Goal: Information Seeking & Learning: Find contact information

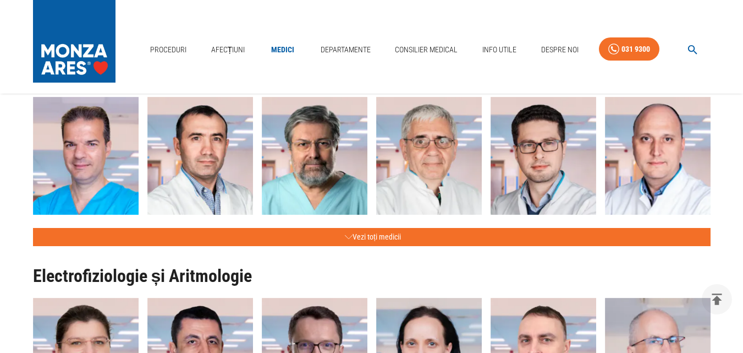
scroll to position [550, 0]
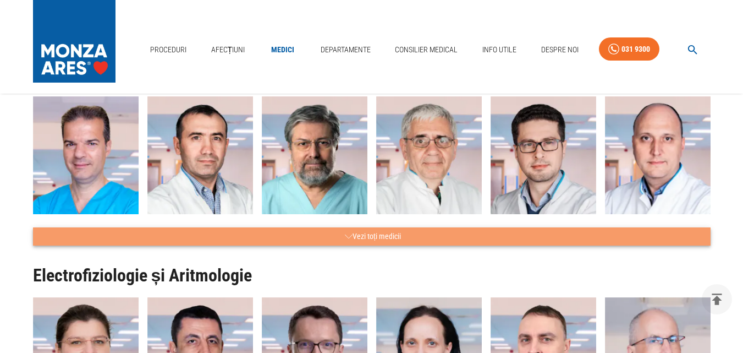
click at [379, 235] on button "Vezi toți medicii" at bounding box center [372, 236] width 678 height 18
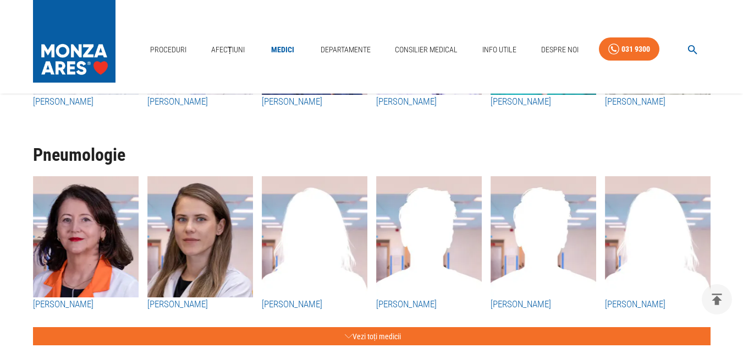
scroll to position [3466, 0]
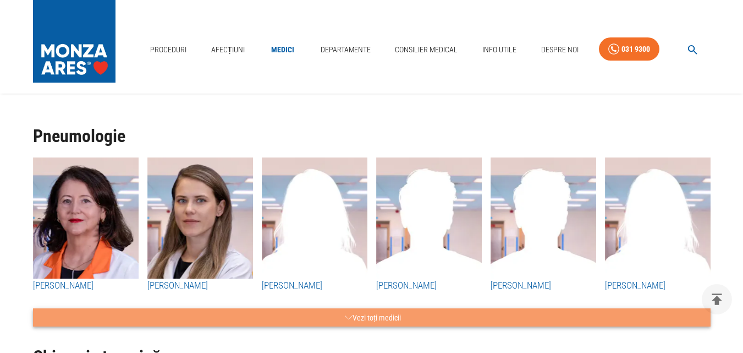
click at [383, 308] on button "Vezi toți medicii" at bounding box center [372, 317] width 678 height 18
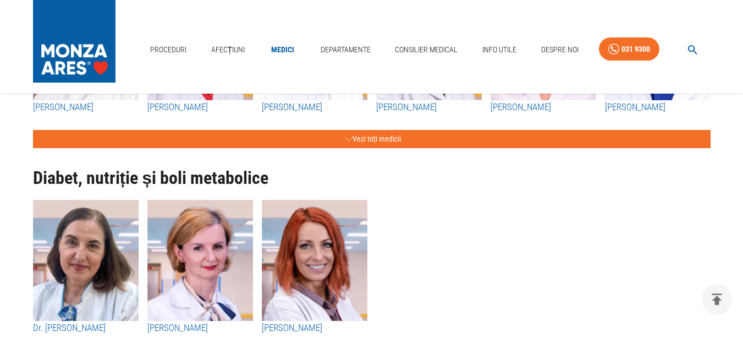
scroll to position [5282, 0]
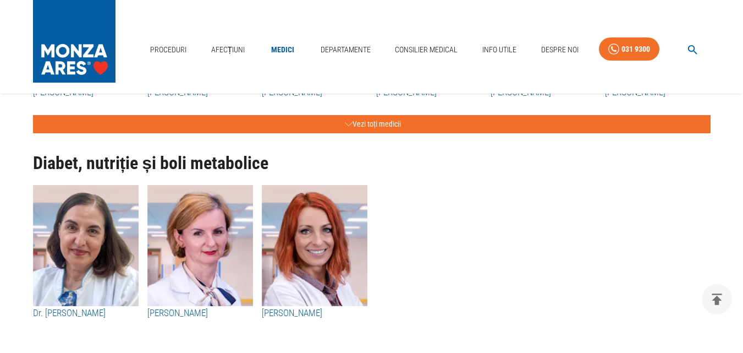
click at [95, 238] on img "button" at bounding box center [86, 245] width 106 height 121
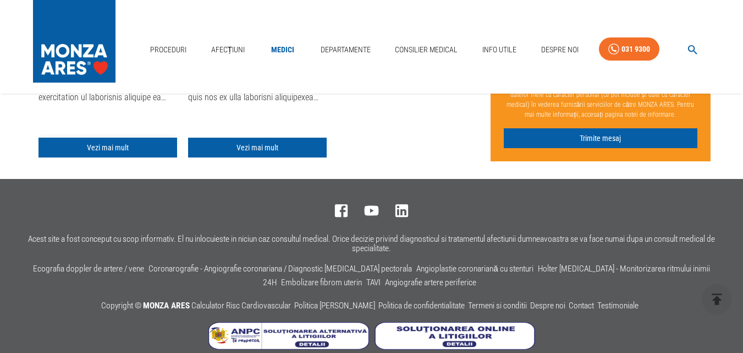
scroll to position [385, 0]
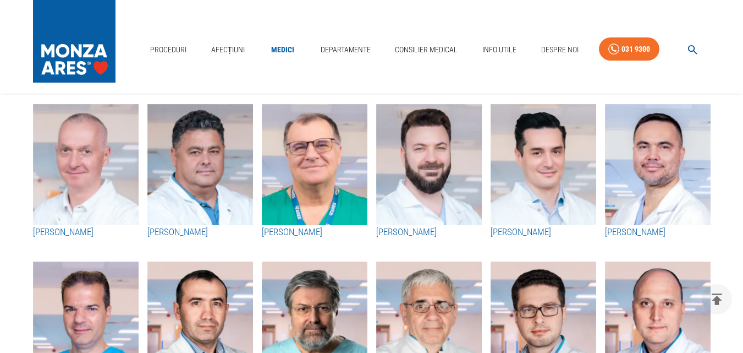
scroll to position [5282, 0]
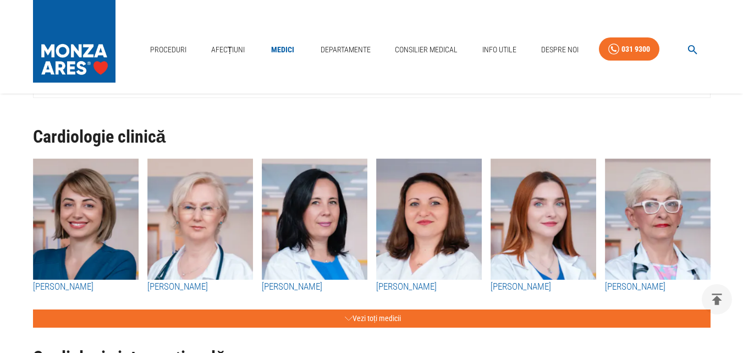
click at [653, 286] on h3 "[PERSON_NAME]" at bounding box center [658, 286] width 106 height 14
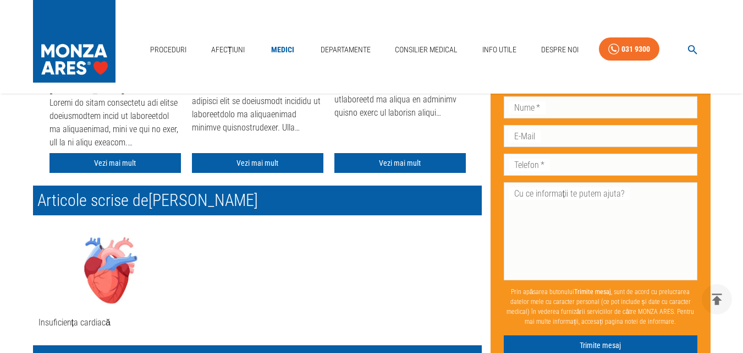
scroll to position [495, 0]
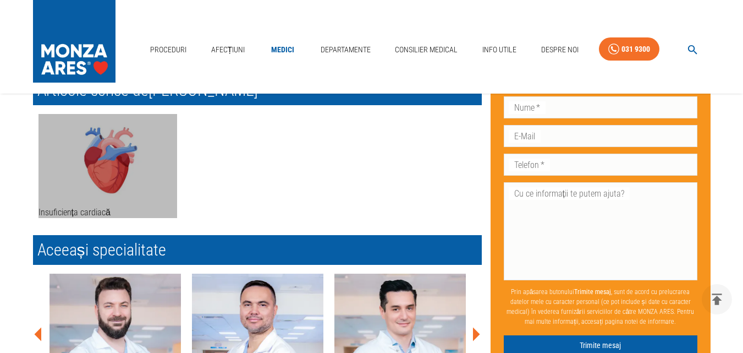
click at [101, 175] on img at bounding box center [108, 158] width 139 height 88
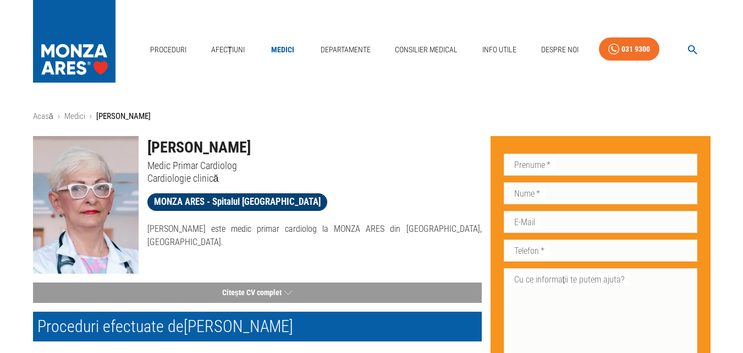
click at [205, 203] on span "MONZA ARES - Spitalul [GEOGRAPHIC_DATA]" at bounding box center [237, 202] width 180 height 14
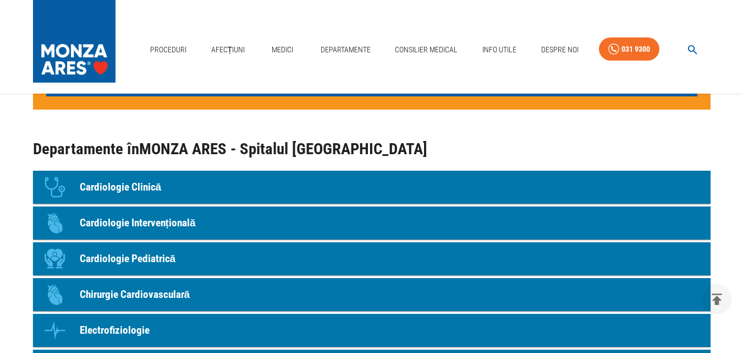
scroll to position [990, 0]
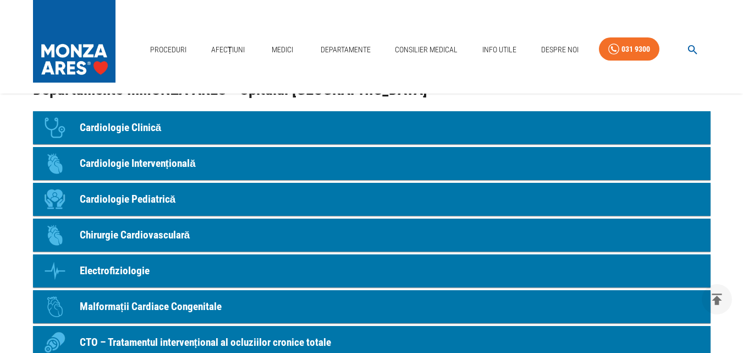
click at [139, 128] on p "Cardiologie Clinică" at bounding box center [121, 128] width 82 height 16
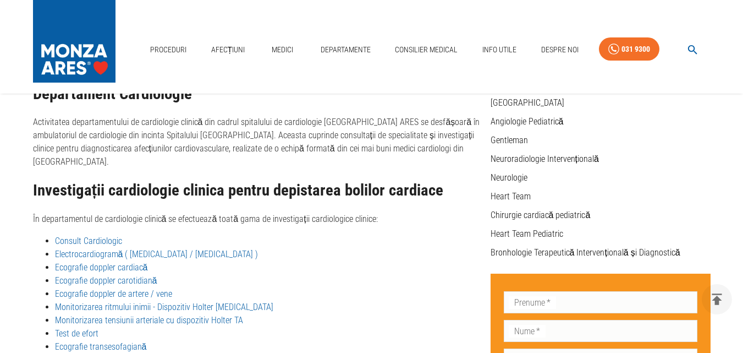
scroll to position [312, 0]
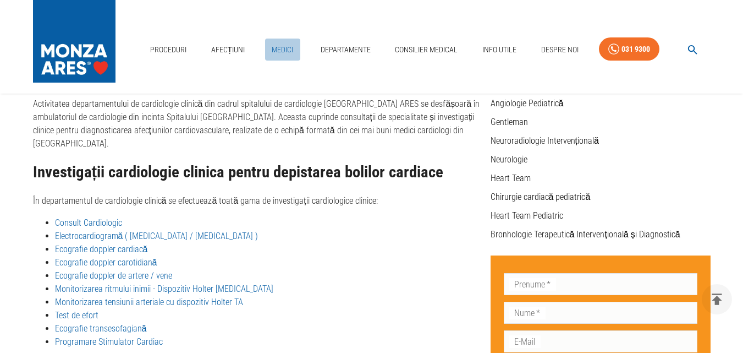
click at [279, 50] on link "Medici" at bounding box center [282, 50] width 35 height 23
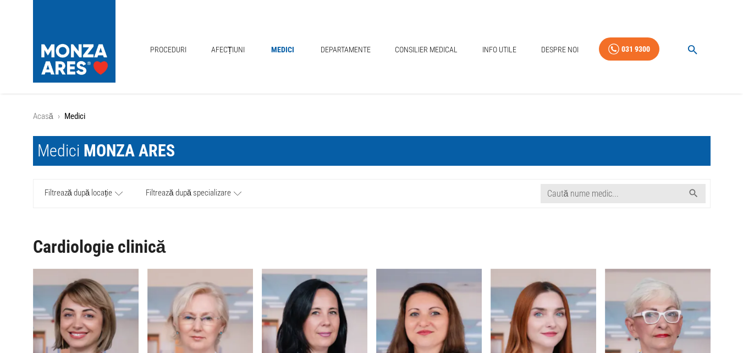
scroll to position [110, 0]
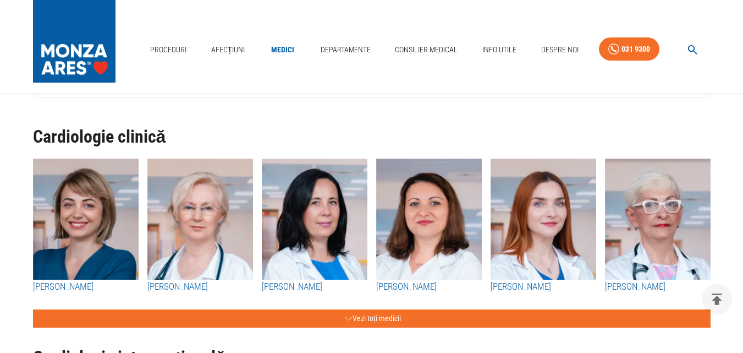
click at [651, 287] on h3 "[PERSON_NAME]" at bounding box center [658, 286] width 106 height 14
